Goal: Find specific page/section: Find specific page/section

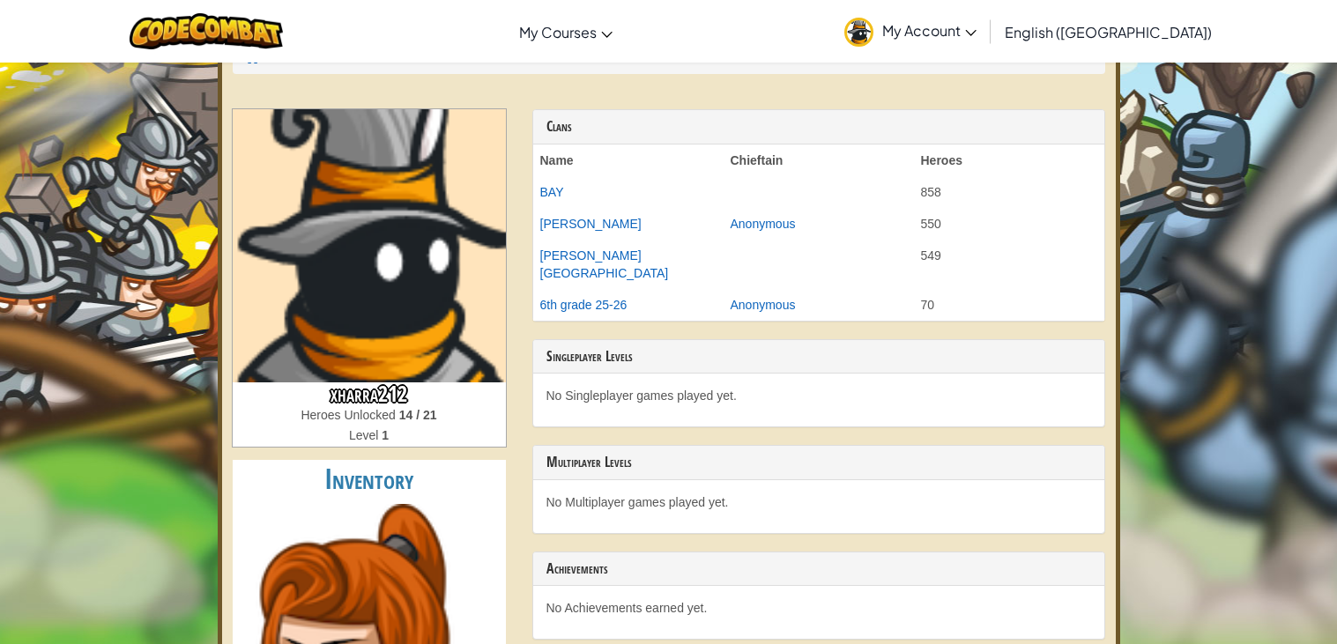
scroll to position [31, 0]
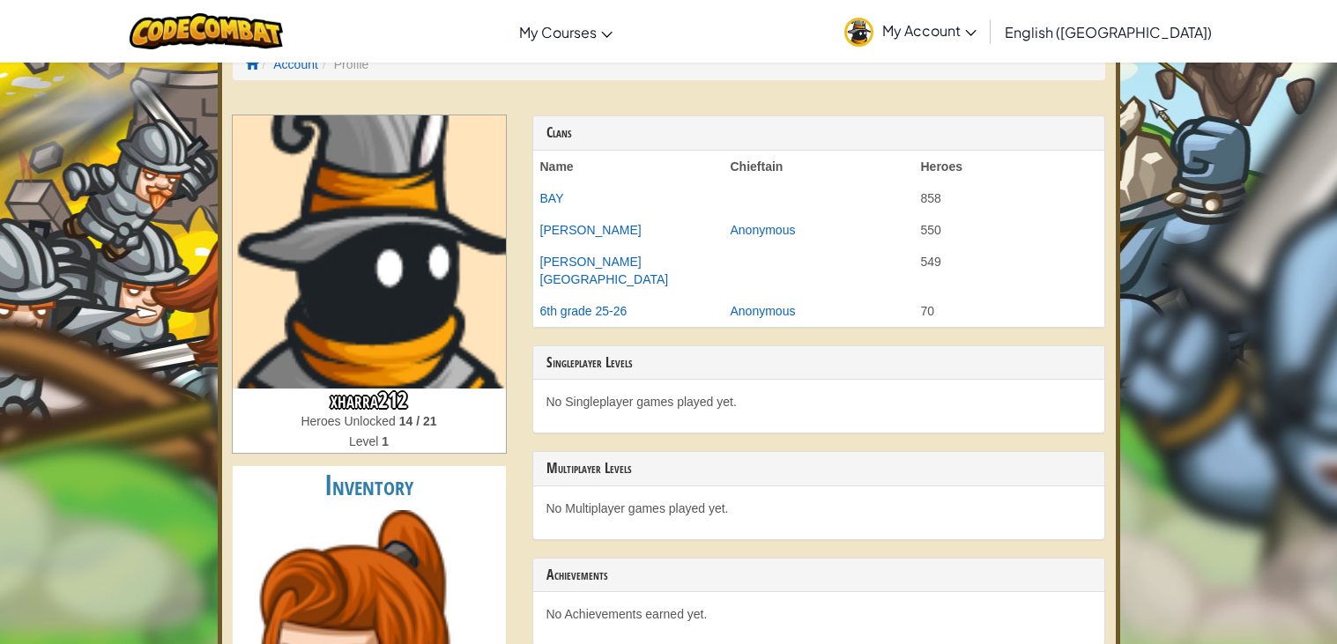
click at [977, 30] on span "My Account" at bounding box center [929, 30] width 94 height 19
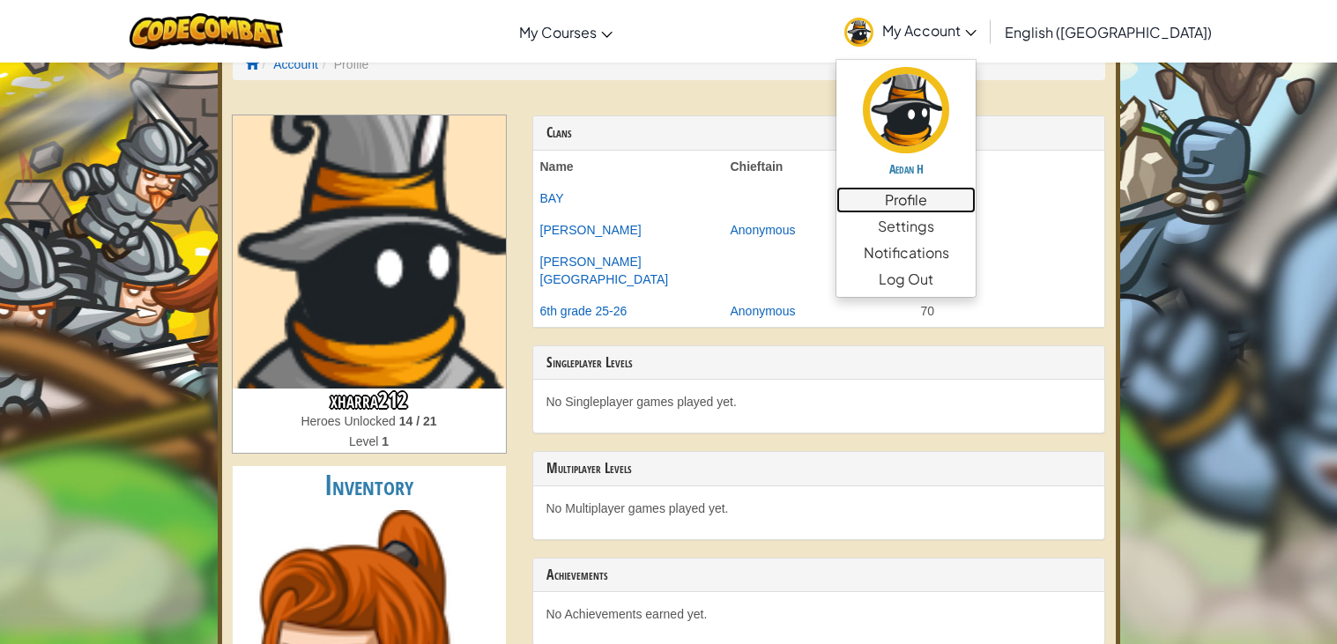
click at [976, 209] on link "Profile" at bounding box center [906, 200] width 139 height 26
click at [976, 203] on link "Profile" at bounding box center [906, 200] width 139 height 26
click at [976, 195] on link "Profile" at bounding box center [906, 200] width 139 height 26
click at [976, 200] on link "Profile" at bounding box center [906, 200] width 139 height 26
click at [976, 197] on link "Profile" at bounding box center [906, 200] width 139 height 26
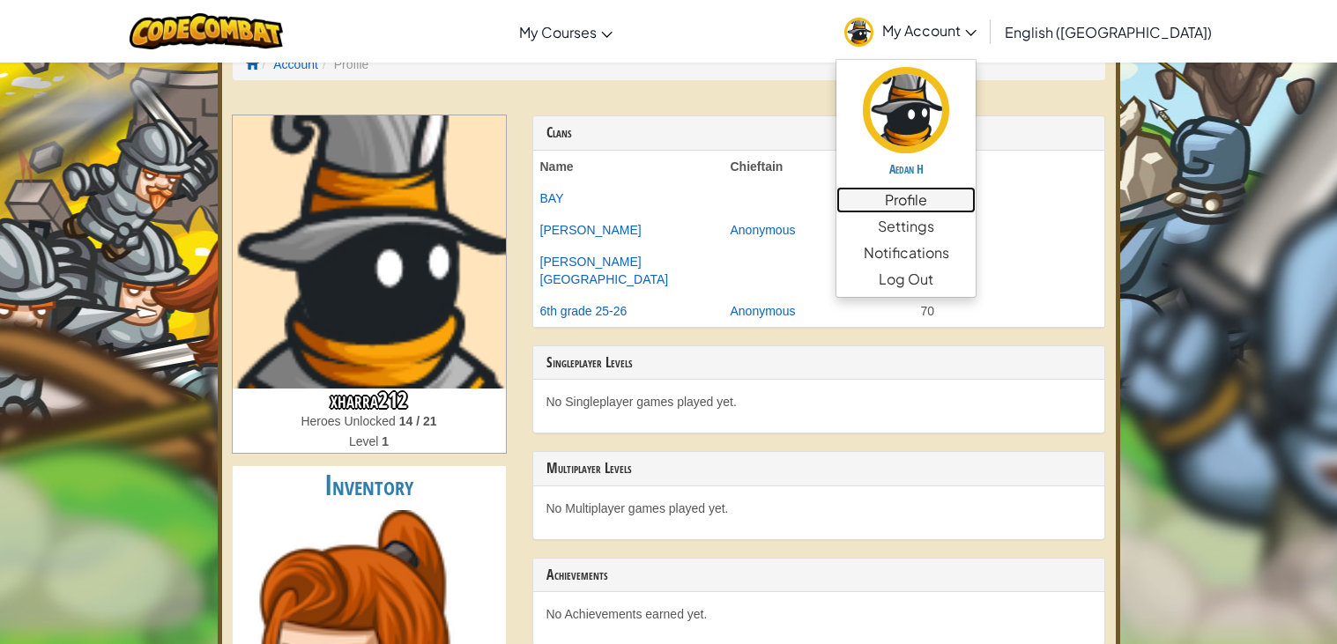
click at [976, 197] on link "Profile" at bounding box center [906, 200] width 139 height 26
